Goal: Task Accomplishment & Management: Use online tool/utility

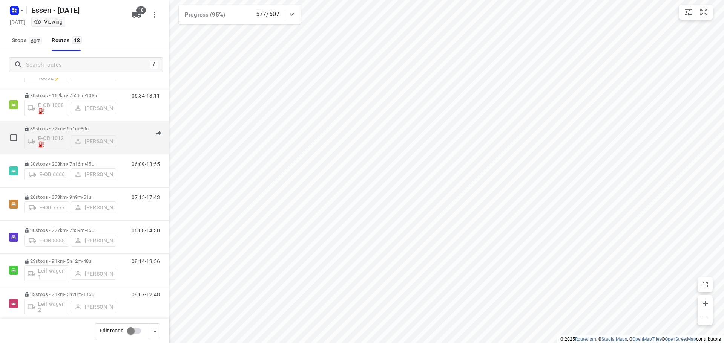
scroll to position [75, 0]
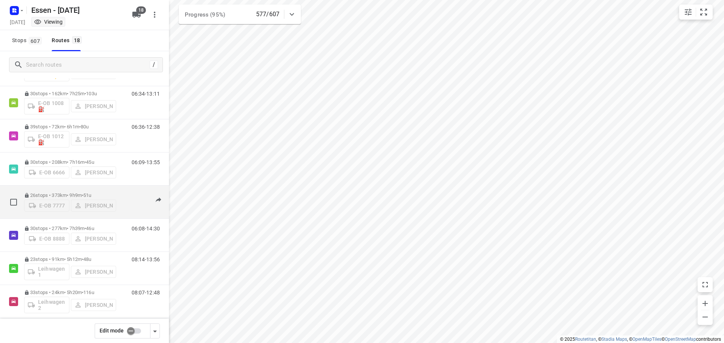
click at [91, 194] on span "51u" at bounding box center [87, 196] width 8 height 6
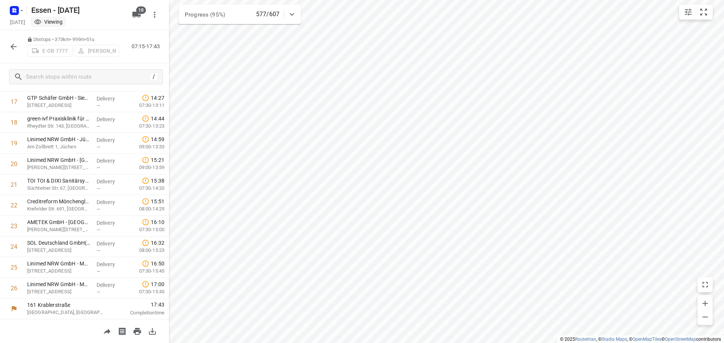
scroll to position [369, 0]
click at [16, 45] on icon "button" at bounding box center [13, 46] width 9 height 9
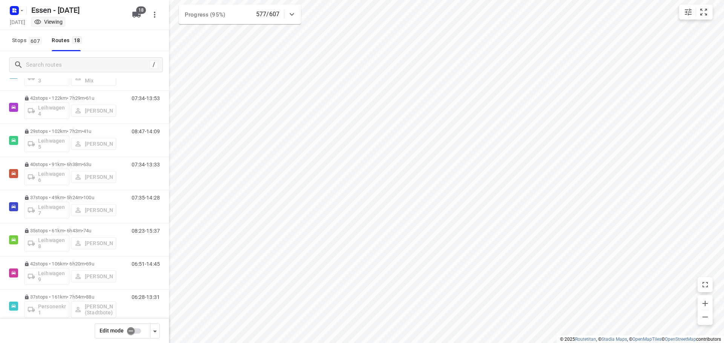
scroll to position [339, 0]
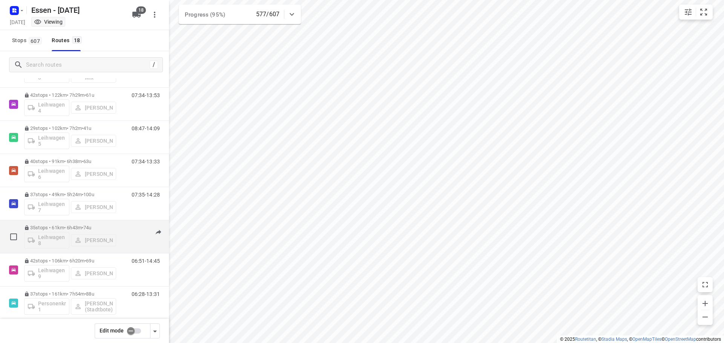
click at [78, 227] on p "35 stops • 61km • 6h43m • 74u" at bounding box center [70, 228] width 92 height 6
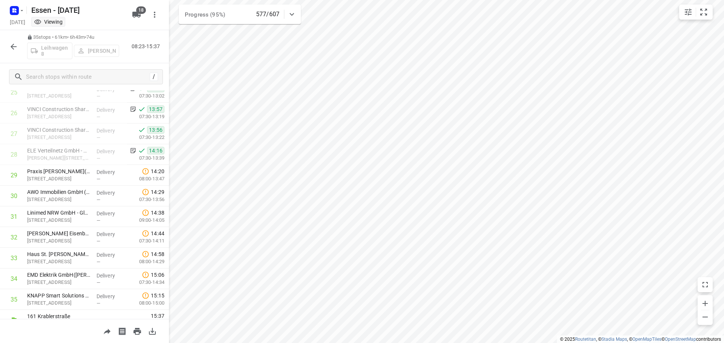
scroll to position [555, 0]
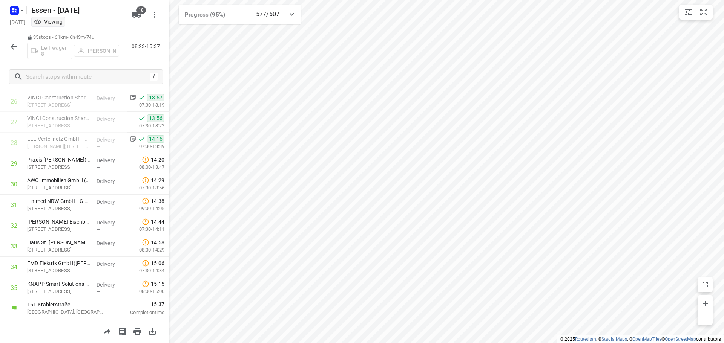
click at [18, 46] on button "button" at bounding box center [13, 46] width 15 height 15
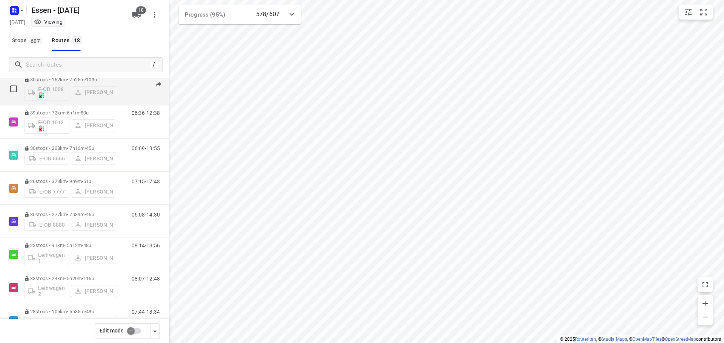
scroll to position [113, 0]
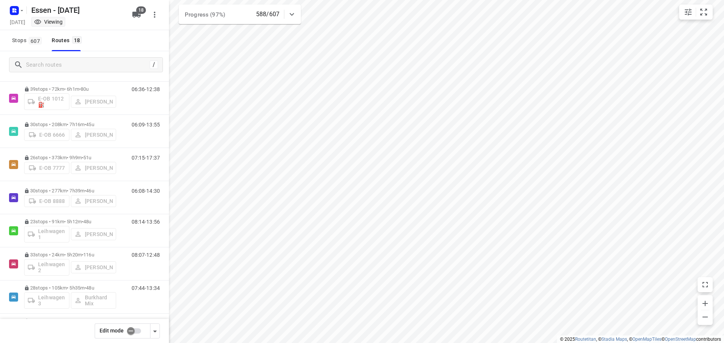
click at [293, 13] on icon at bounding box center [291, 14] width 9 height 9
click at [21, 41] on span "Stops 607" at bounding box center [28, 40] width 32 height 9
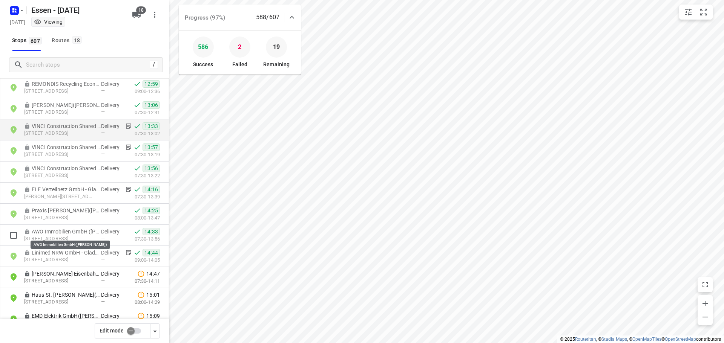
scroll to position [10183, 0]
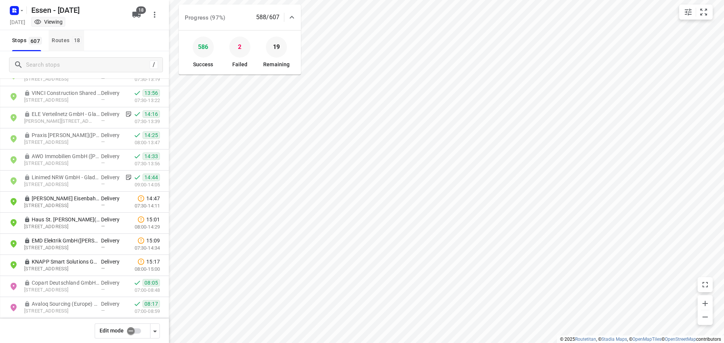
click at [57, 38] on div "Routes 18" at bounding box center [68, 40] width 32 height 9
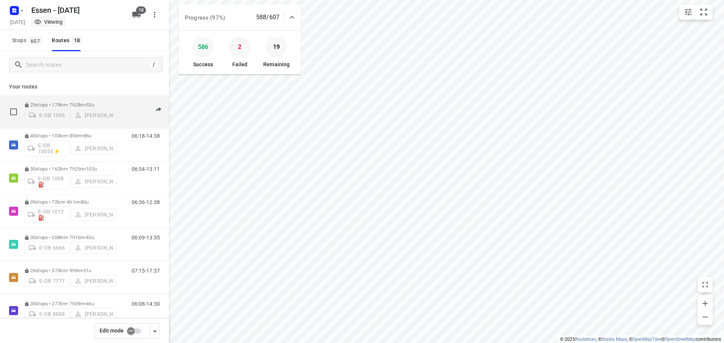
click at [80, 102] on p "29 stops • 179km • 7h28m • 53u" at bounding box center [70, 105] width 92 height 6
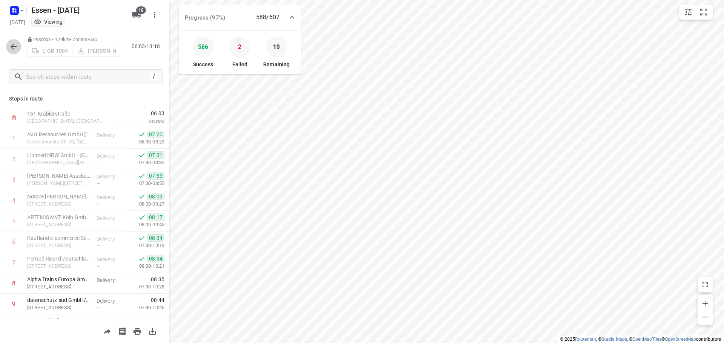
click at [10, 46] on icon "button" at bounding box center [13, 46] width 9 height 9
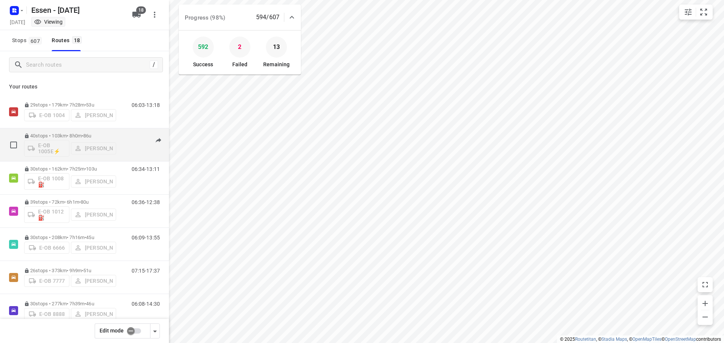
click at [108, 135] on p "40 stops • 103km • 8h0m • 86u" at bounding box center [70, 136] width 92 height 6
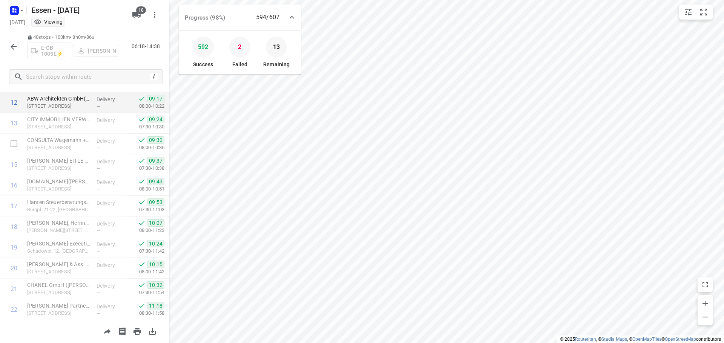
scroll to position [188, 0]
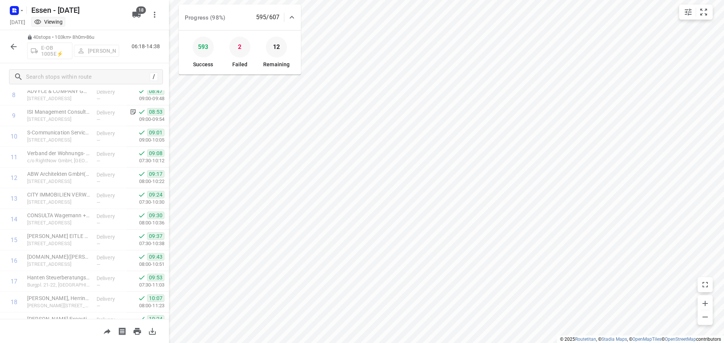
click at [10, 40] on button "button" at bounding box center [13, 46] width 15 height 15
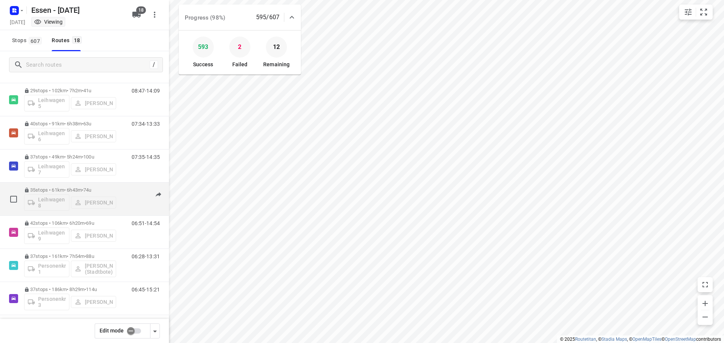
scroll to position [381, 0]
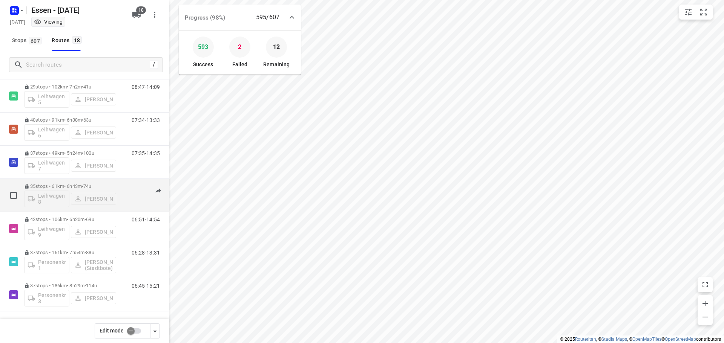
click at [66, 185] on p "35 stops • 61km • 6h43m • 74u" at bounding box center [70, 187] width 92 height 6
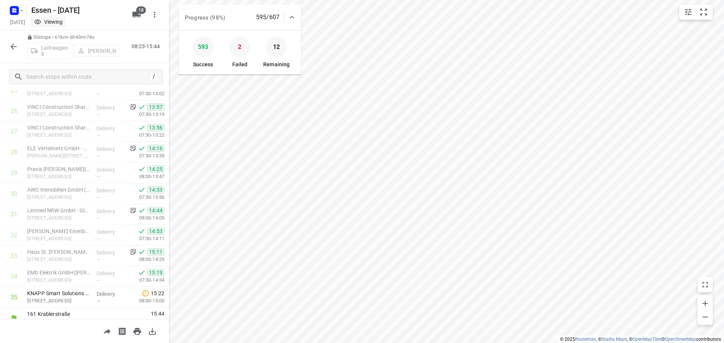
scroll to position [555, 0]
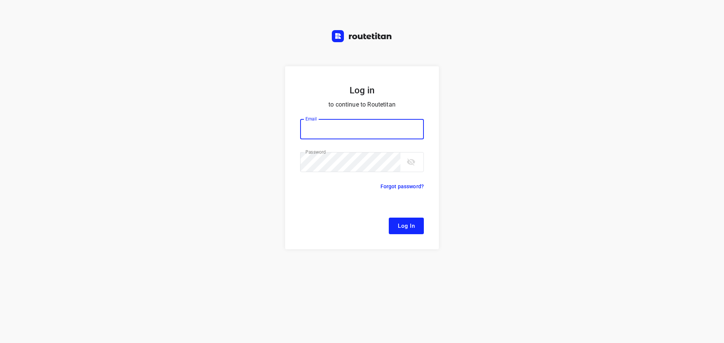
type input "remco@fruitopjewerk.nl"
click at [389, 218] on button "Log In" at bounding box center [406, 226] width 35 height 17
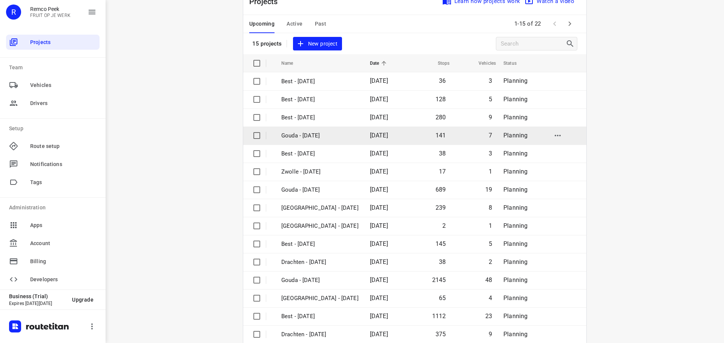
scroll to position [38, 0]
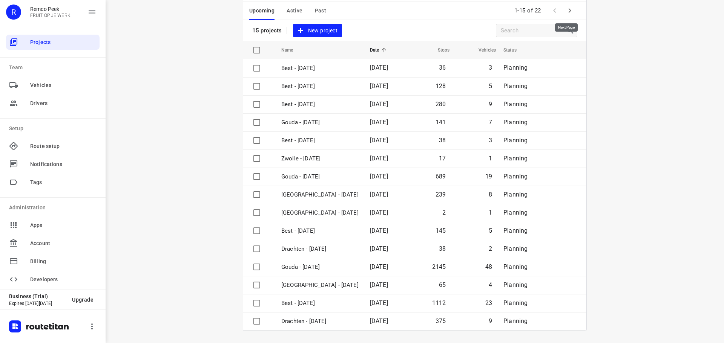
click at [567, 12] on icon "button" at bounding box center [569, 10] width 9 height 9
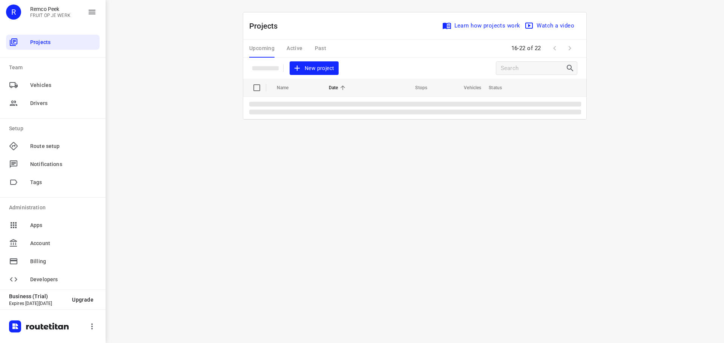
scroll to position [0, 0]
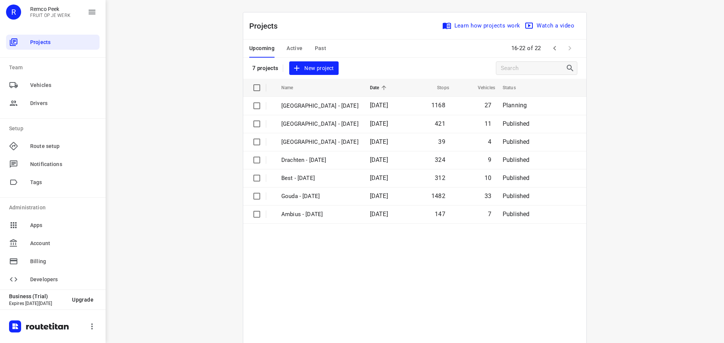
click at [552, 48] on icon "button" at bounding box center [554, 48] width 9 height 9
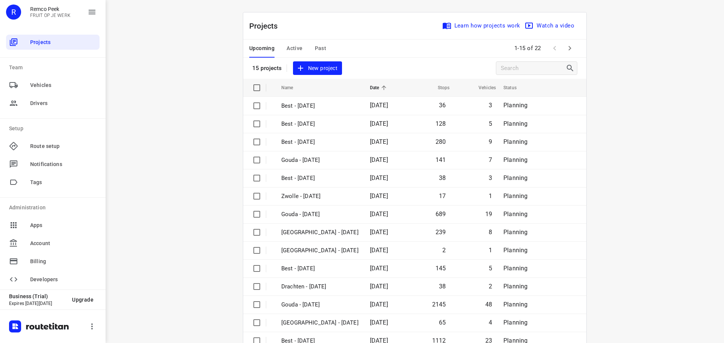
click at [308, 53] on div "Upcoming Active Past" at bounding box center [293, 49] width 89 height 18
click at [317, 45] on span "Past" at bounding box center [321, 48] width 12 height 9
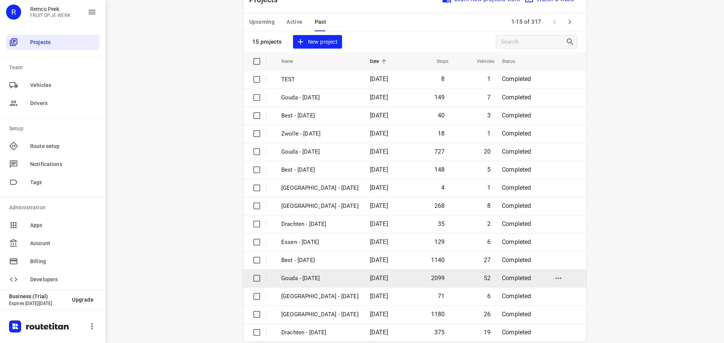
scroll to position [38, 0]
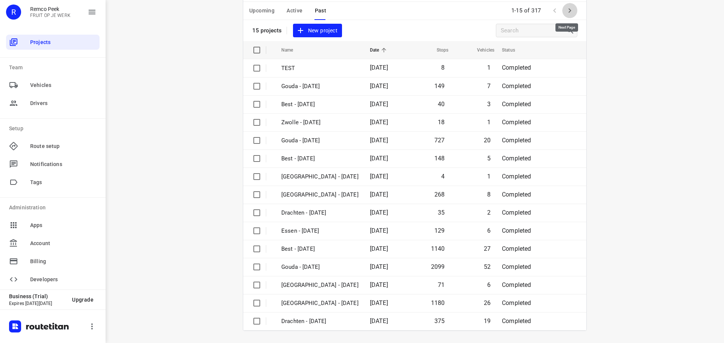
click at [566, 8] on icon "button" at bounding box center [569, 10] width 9 height 9
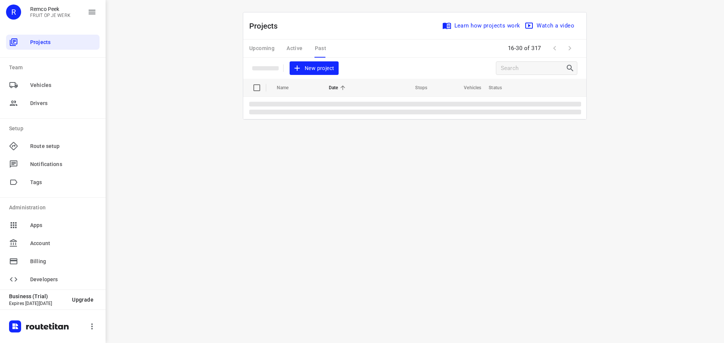
scroll to position [0, 0]
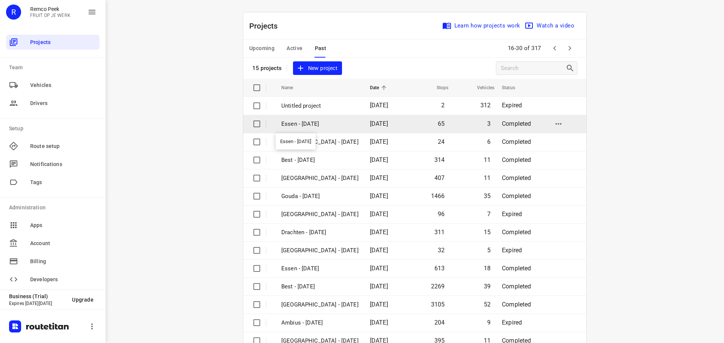
click at [313, 126] on p "Essen - [DATE]" at bounding box center [319, 124] width 77 height 9
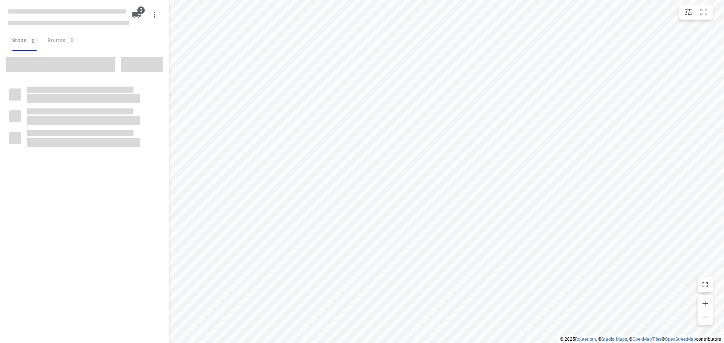
checkbox input "true"
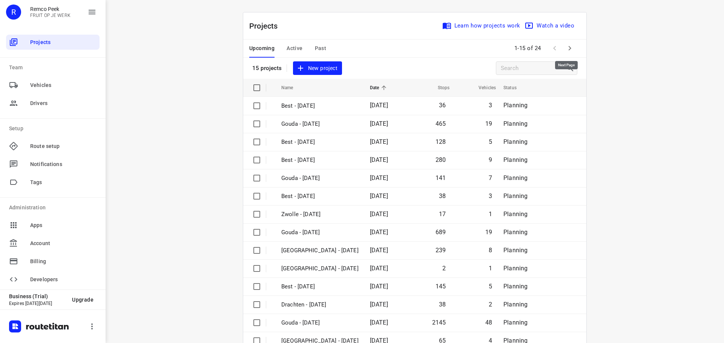
click at [569, 47] on icon "button" at bounding box center [569, 48] width 9 height 9
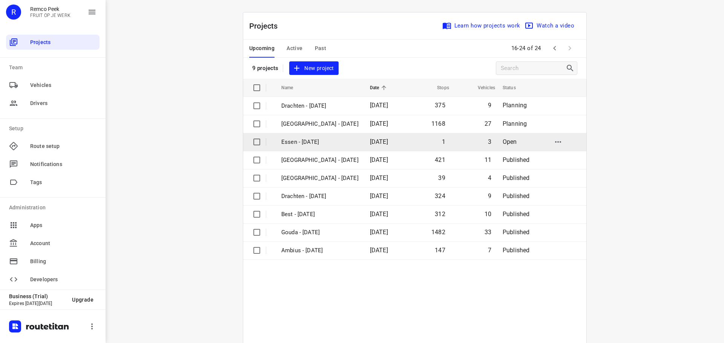
click at [314, 143] on p "Essen - [DATE]" at bounding box center [319, 142] width 77 height 9
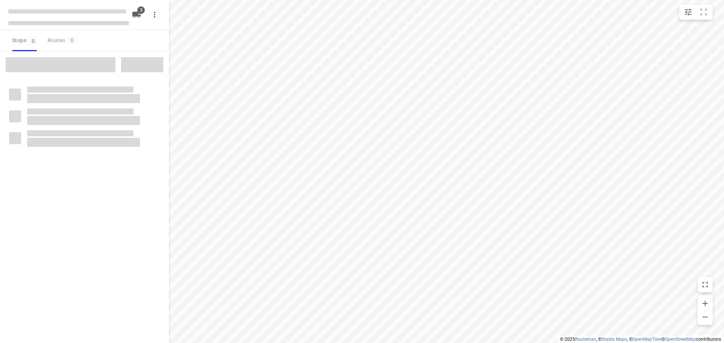
checkbox input "true"
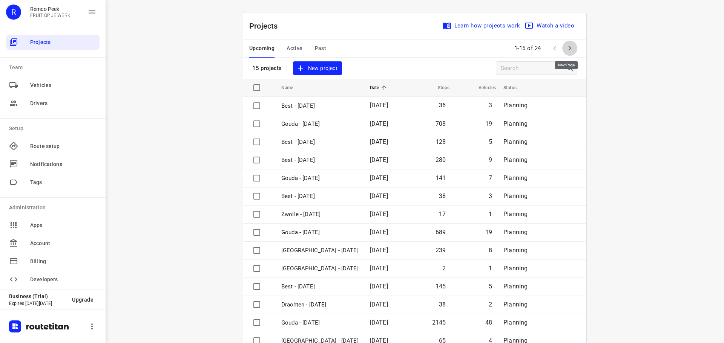
click at [567, 45] on icon "button" at bounding box center [569, 48] width 9 height 9
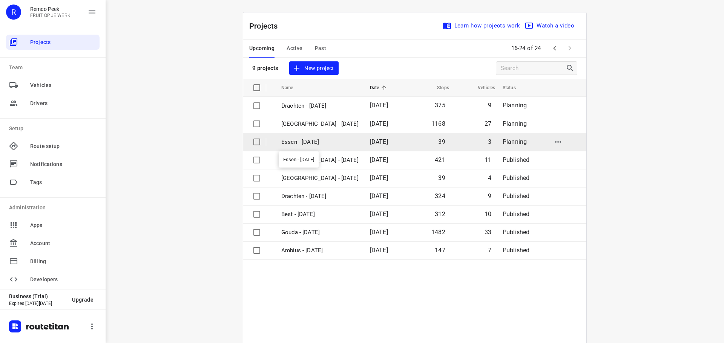
click at [316, 142] on p "Essen - Tuesday" at bounding box center [319, 142] width 77 height 9
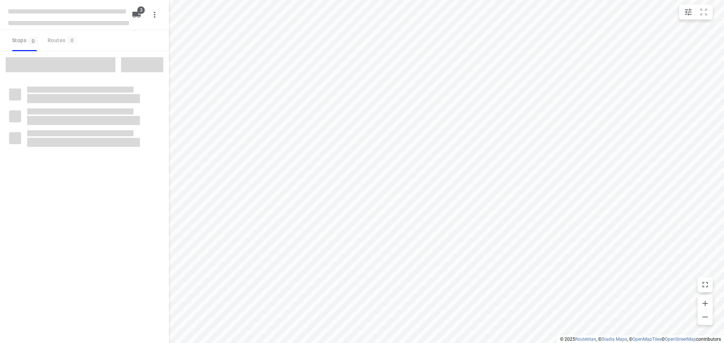
checkbox input "true"
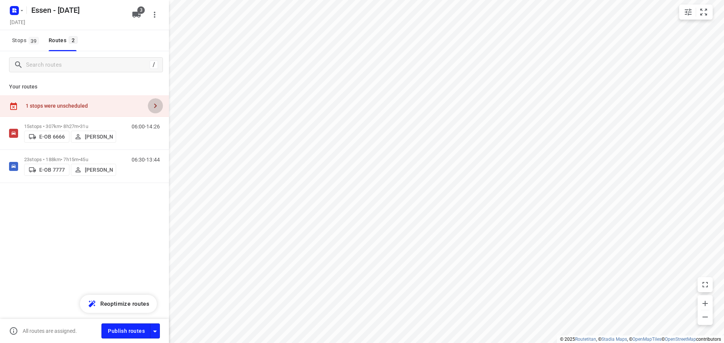
click at [152, 101] on button "button" at bounding box center [155, 105] width 15 height 15
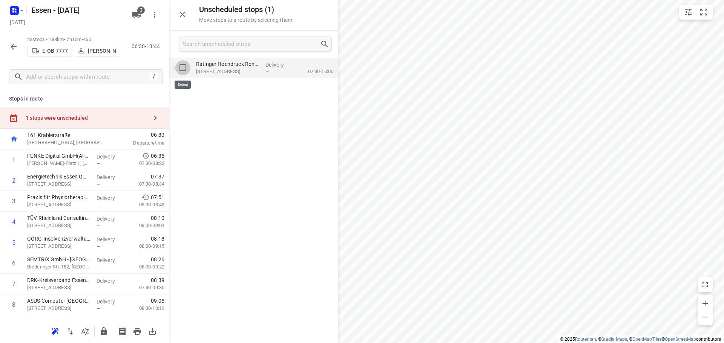
click at [184, 71] on input "grid" at bounding box center [182, 67] width 15 height 15
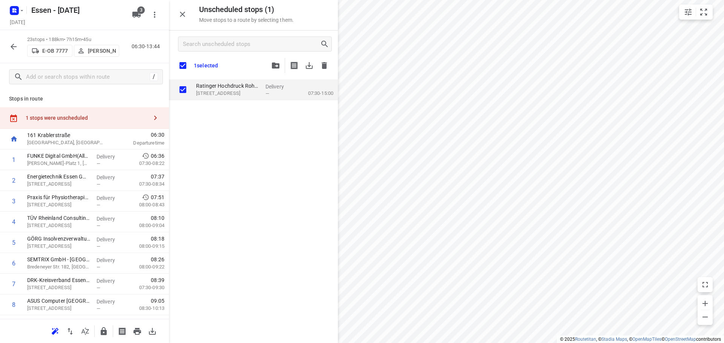
checkbox input "true"
click at [279, 66] on icon "button" at bounding box center [276, 66] width 8 height 6
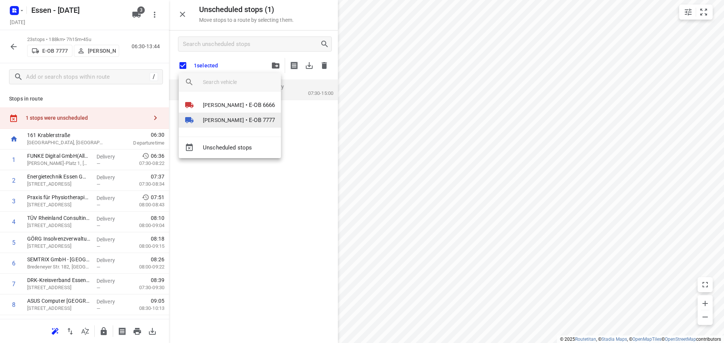
click at [229, 121] on span "Justin Dummer" at bounding box center [223, 120] width 41 height 8
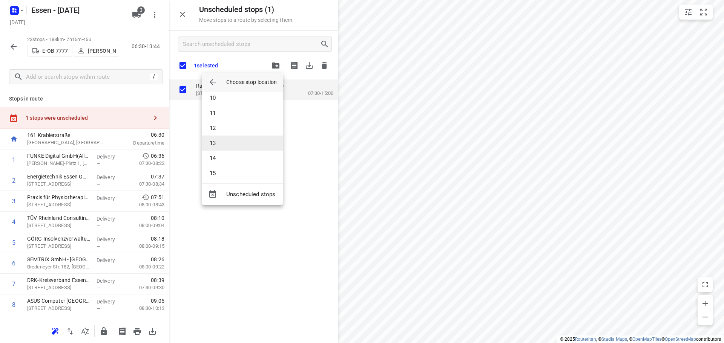
scroll to position [151, 0]
click at [226, 148] on li "14" at bounding box center [242, 147] width 81 height 15
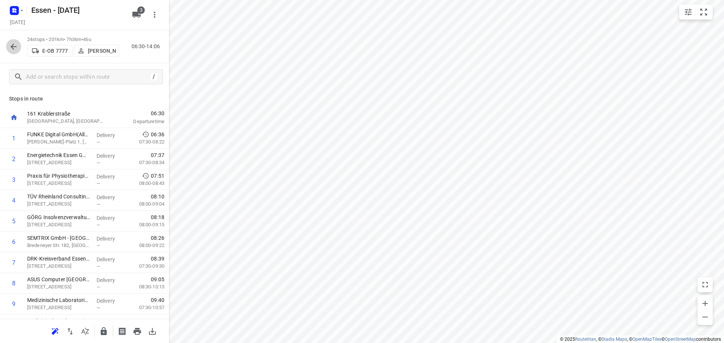
click at [15, 49] on icon "button" at bounding box center [13, 46] width 9 height 9
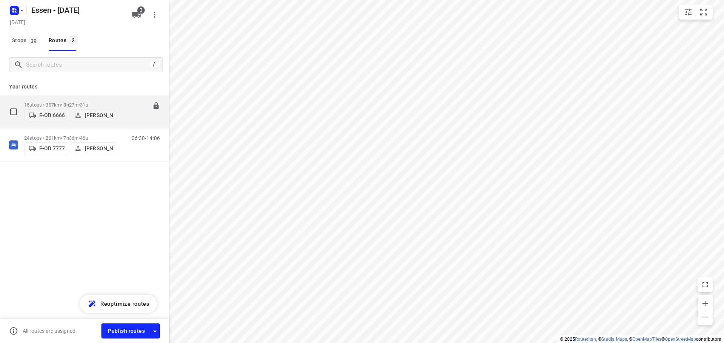
click at [112, 102] on p "15 stops • 307km • 8h27m • 31u" at bounding box center [70, 105] width 92 height 6
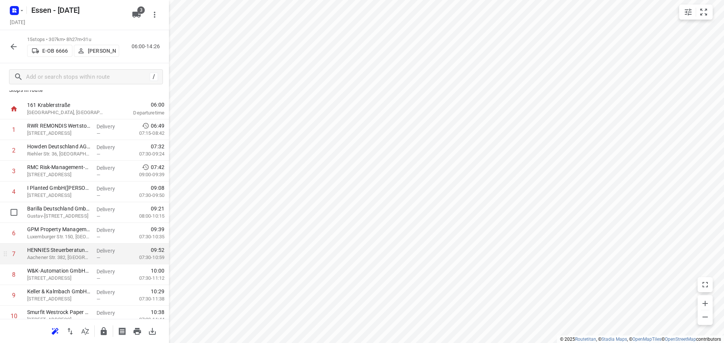
scroll to position [0, 0]
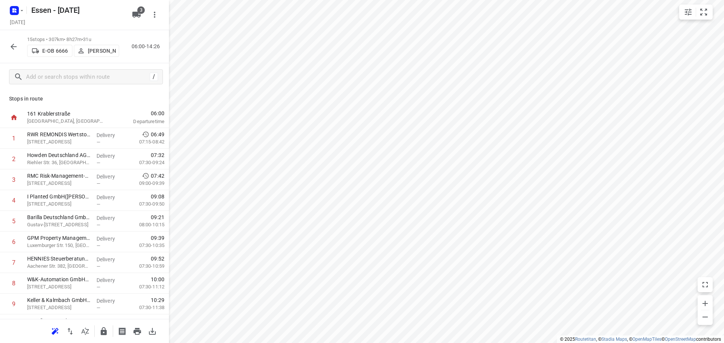
click at [15, 46] on icon "button" at bounding box center [13, 46] width 9 height 9
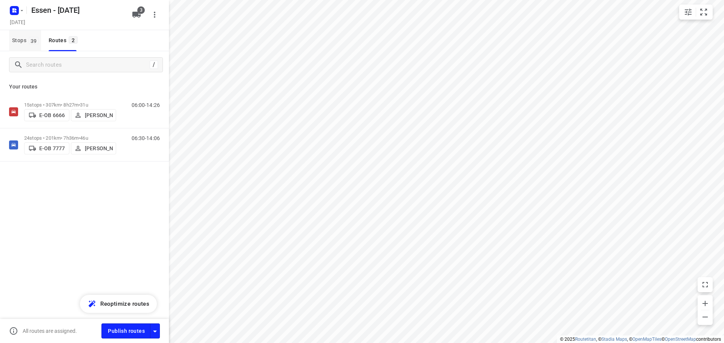
click at [22, 43] on span "Stops 39" at bounding box center [26, 40] width 29 height 9
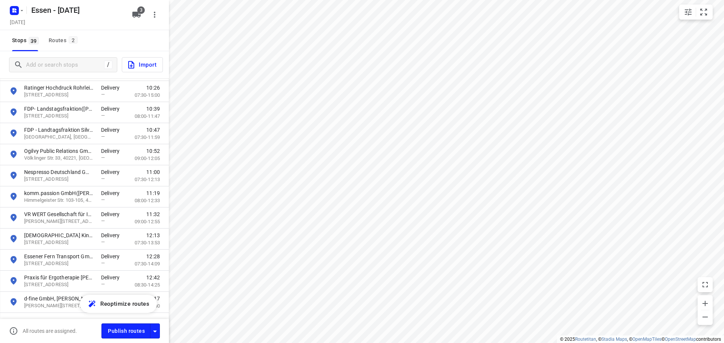
scroll to position [634, 0]
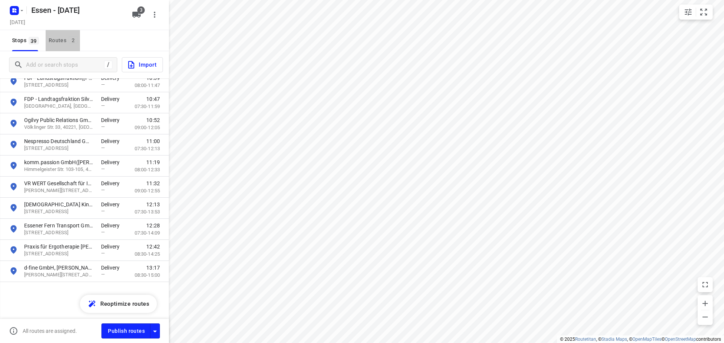
click at [51, 41] on div "Routes 2" at bounding box center [64, 40] width 31 height 9
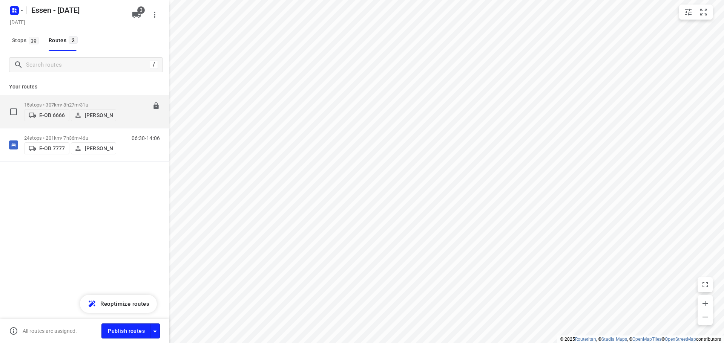
click at [59, 102] on p "15 stops • 307km • 8h27m • 31u" at bounding box center [70, 105] width 92 height 6
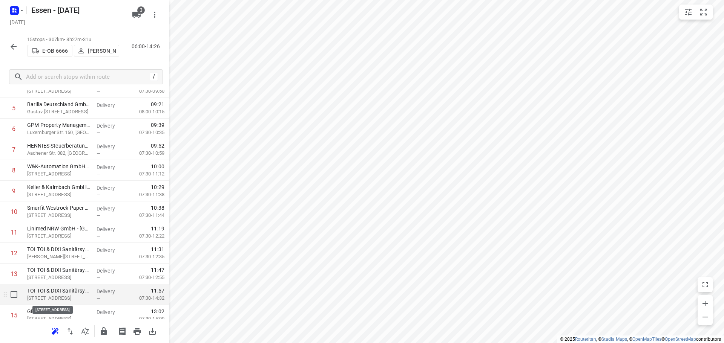
scroll to position [141, 0]
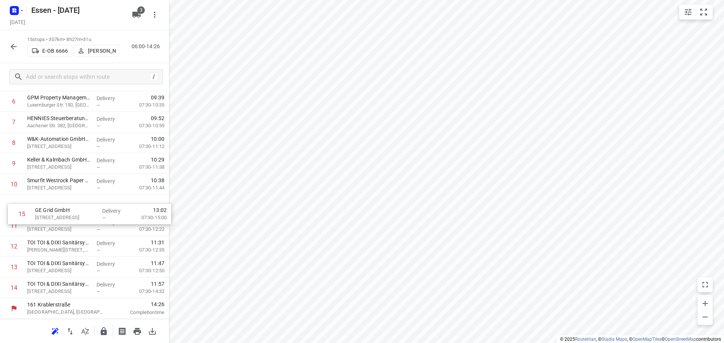
drag, startPoint x: 58, startPoint y: 287, endPoint x: 64, endPoint y: 210, distance: 76.8
click at [64, 210] on div "1 RWR REMONDIS Wertstoff-Recycling GmbH & Co. KG(Rebeka Maaßen) Industriestraße…" at bounding box center [84, 143] width 169 height 311
click at [13, 49] on icon "button" at bounding box center [13, 46] width 9 height 9
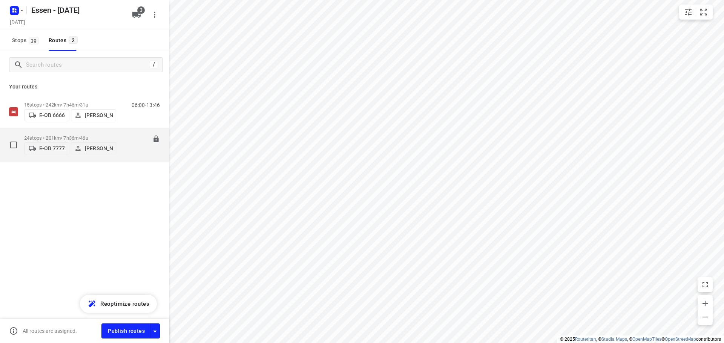
click at [112, 132] on div "24 stops • 201km • 7h36m • 46u E-OB 7777 Justin Dummer" at bounding box center [70, 145] width 92 height 27
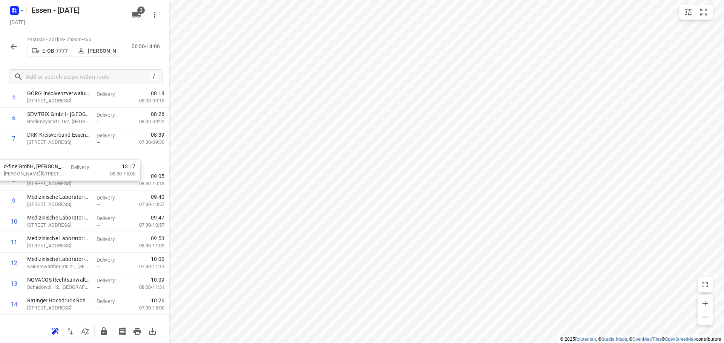
scroll to position [123, 0]
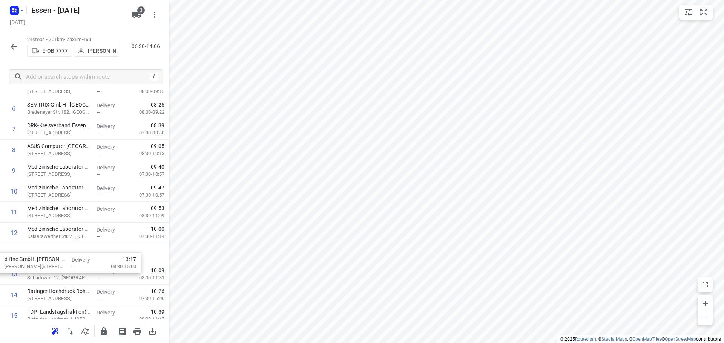
drag, startPoint x: 66, startPoint y: 288, endPoint x: 41, endPoint y: 259, distance: 37.9
click at [41, 259] on div "1 FUNKE Digital GmbH(Allgemein) Jakob-Funke-Platz 1, Essen Delivery — 06:36 07:…" at bounding box center [84, 244] width 169 height 498
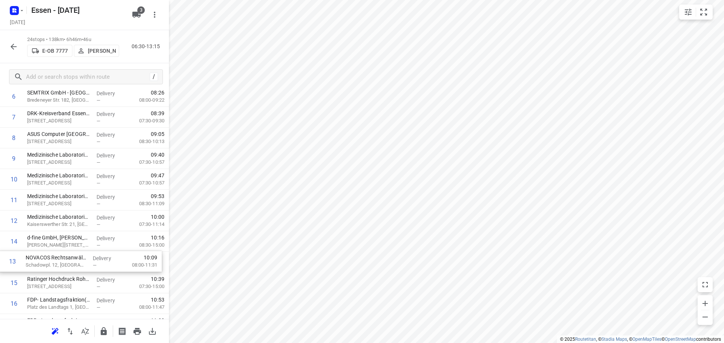
scroll to position [147, 0]
drag, startPoint x: 50, startPoint y: 254, endPoint x: 49, endPoint y: 261, distance: 6.8
click at [49, 261] on div "1 FUNKE Digital GmbH(Allgemein) Jakob-Funke-Platz 1, Essen Delivery — 06:36 07:…" at bounding box center [84, 230] width 169 height 498
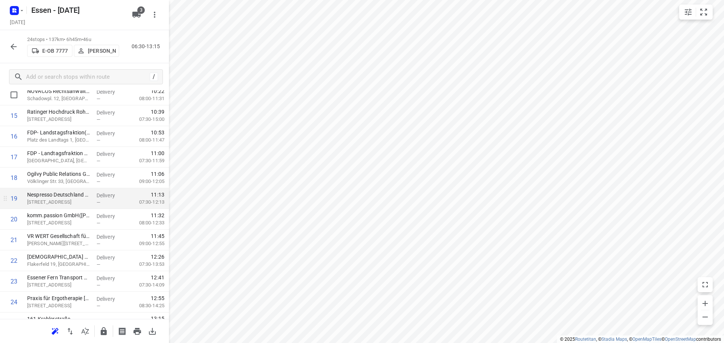
scroll to position [327, 0]
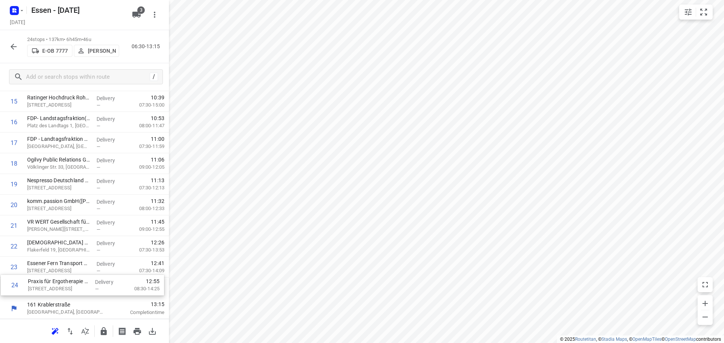
drag, startPoint x: 71, startPoint y: 289, endPoint x: 72, endPoint y: 285, distance: 4.6
click at [72, 285] on div "1 FUNKE Digital GmbH(Allgemein) Jakob-Funke-Platz 1, Essen Delivery — 06:36 07:…" at bounding box center [84, 50] width 169 height 498
drag, startPoint x: 64, startPoint y: 267, endPoint x: 66, endPoint y: 282, distance: 14.8
click at [66, 282] on div "1 FUNKE Digital GmbH(Allgemein) Jakob-Funke-Platz 1, Essen Delivery — 06:36 07:…" at bounding box center [84, 50] width 169 height 498
drag, startPoint x: 61, startPoint y: 251, endPoint x: 64, endPoint y: 289, distance: 38.6
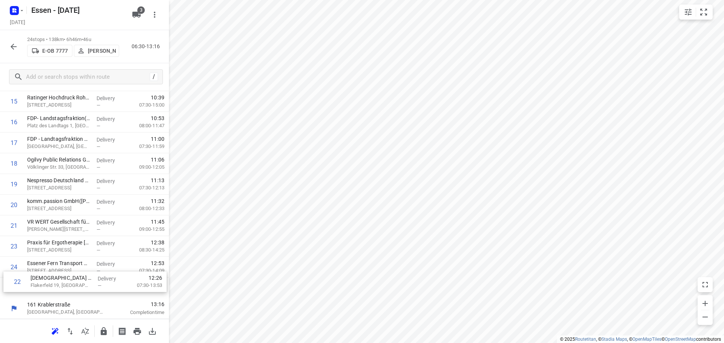
click at [64, 289] on div "1 FUNKE Digital GmbH(Allgemein) Jakob-Funke-Platz 1, Essen Delivery — 06:36 07:…" at bounding box center [84, 50] width 169 height 498
drag, startPoint x: 62, startPoint y: 293, endPoint x: 63, endPoint y: 251, distance: 41.9
click at [63, 251] on div "1 FUNKE Digital GmbH(Allgemein) Jakob-Funke-Platz 1, Essen Delivery — 06:36 07:…" at bounding box center [84, 50] width 169 height 498
drag, startPoint x: 64, startPoint y: 266, endPoint x: 64, endPoint y: 285, distance: 18.5
click at [64, 285] on div "1 FUNKE Digital GmbH(Allgemein) Jakob-Funke-Platz 1, Essen Delivery — 06:36 07:…" at bounding box center [84, 50] width 169 height 498
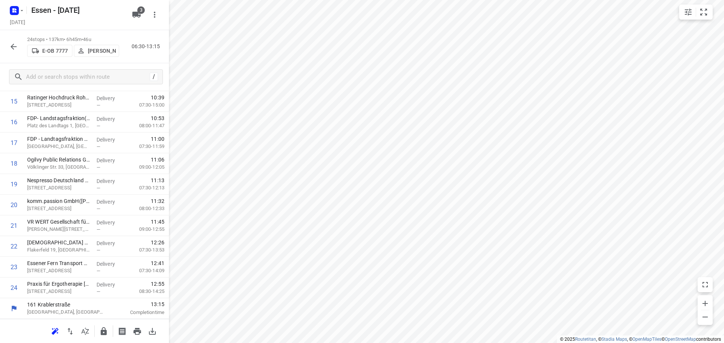
click at [13, 48] on icon "button" at bounding box center [13, 46] width 9 height 9
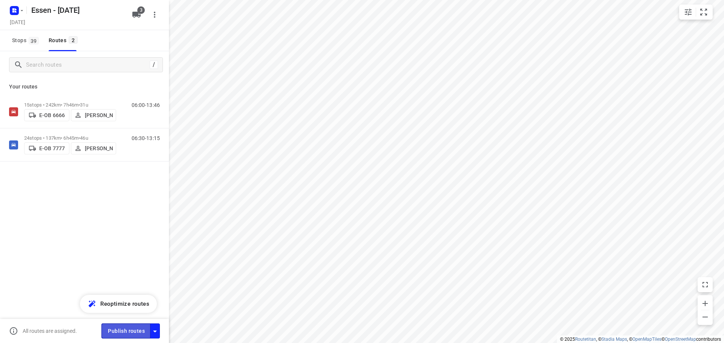
click at [117, 331] on span "Publish routes" at bounding box center [126, 331] width 37 height 9
